Goal: Navigation & Orientation: Find specific page/section

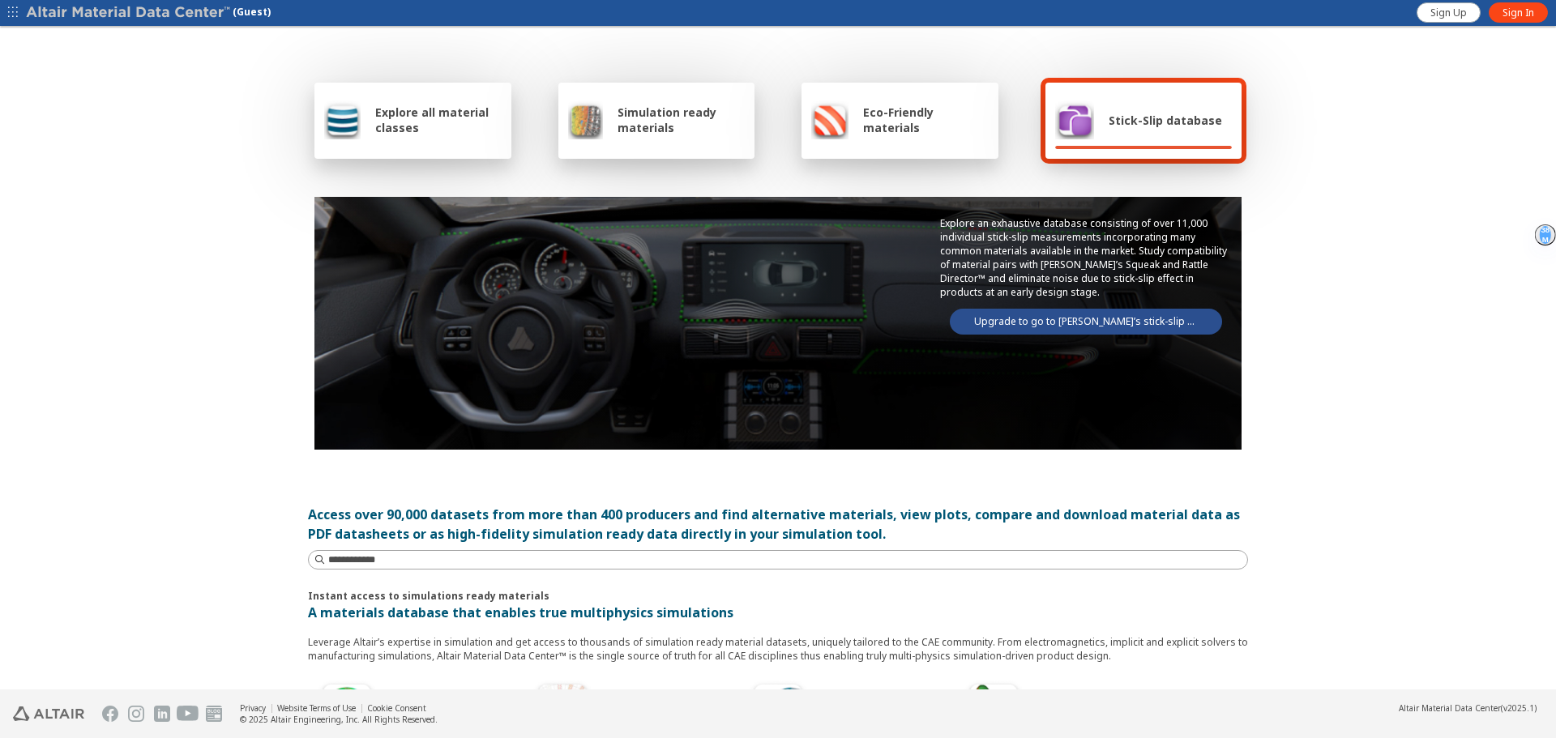
click at [435, 135] on span "Explore all material classes" at bounding box center [438, 120] width 126 height 31
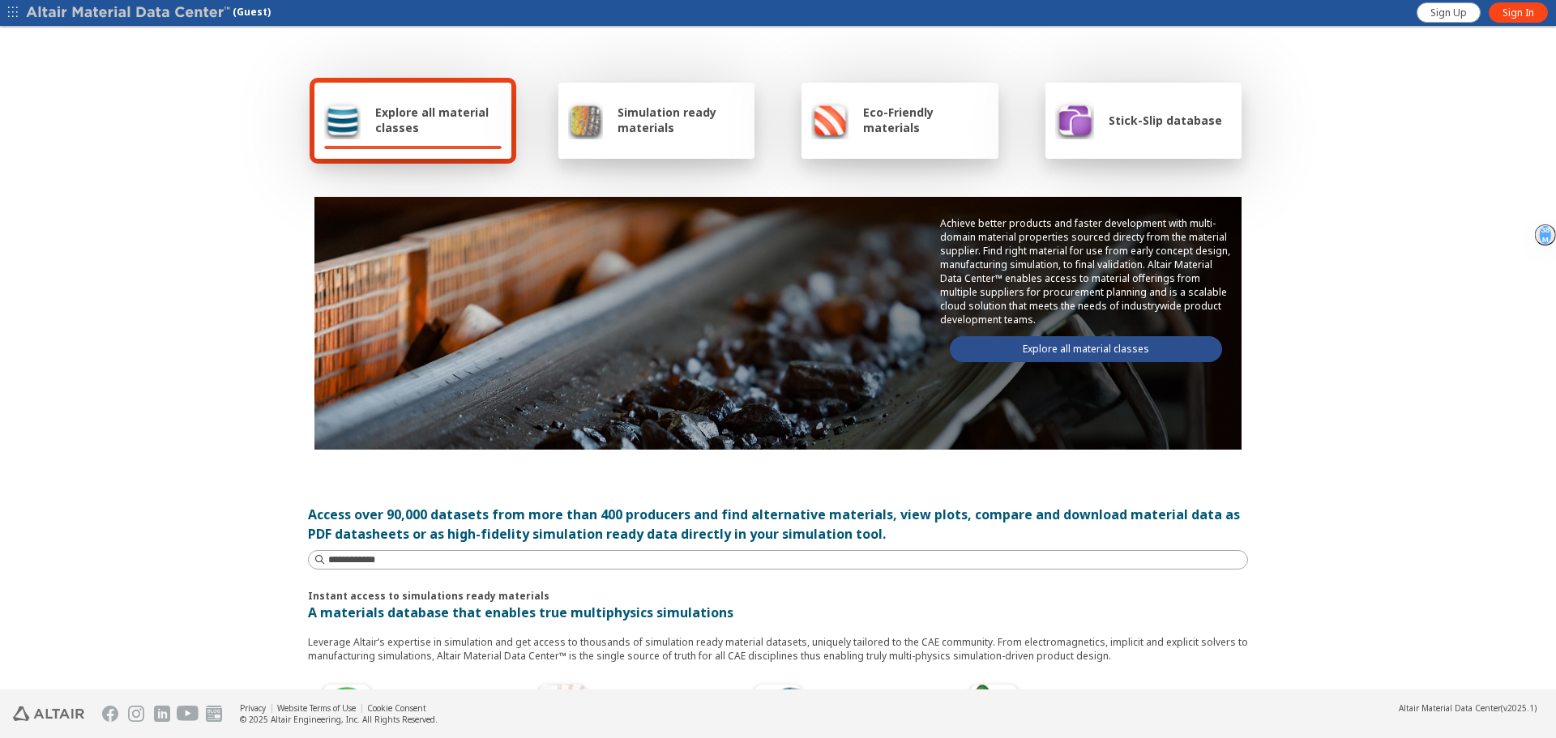
click at [1108, 353] on link "Explore all material classes" at bounding box center [1086, 349] width 272 height 26
